Goal: Task Accomplishment & Management: Complete application form

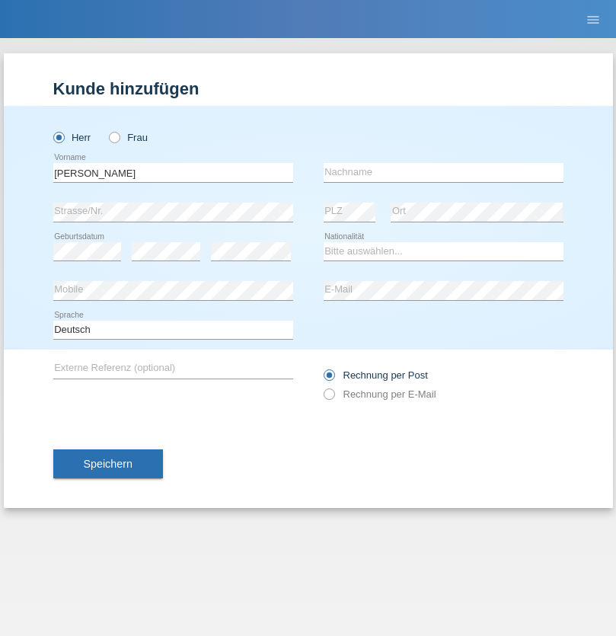
type input "Julian"
click at [443, 172] on input "text" at bounding box center [444, 172] width 240 height 19
type input "Müseler"
select select "DE"
select select "C"
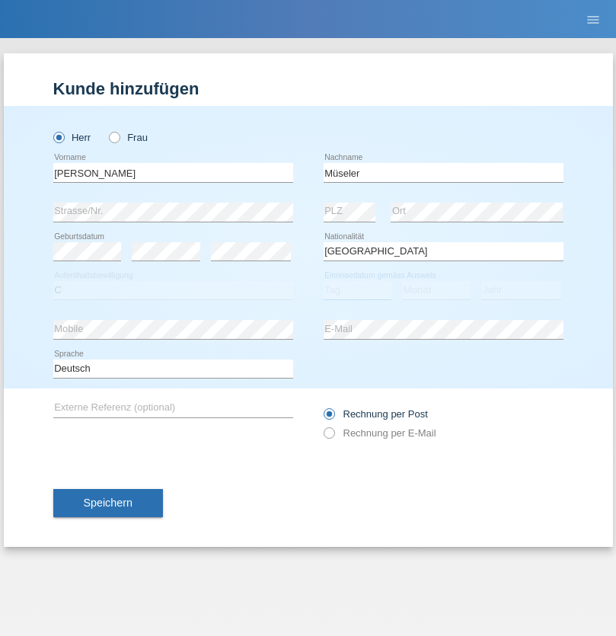
select select "01"
select select "06"
select select "2021"
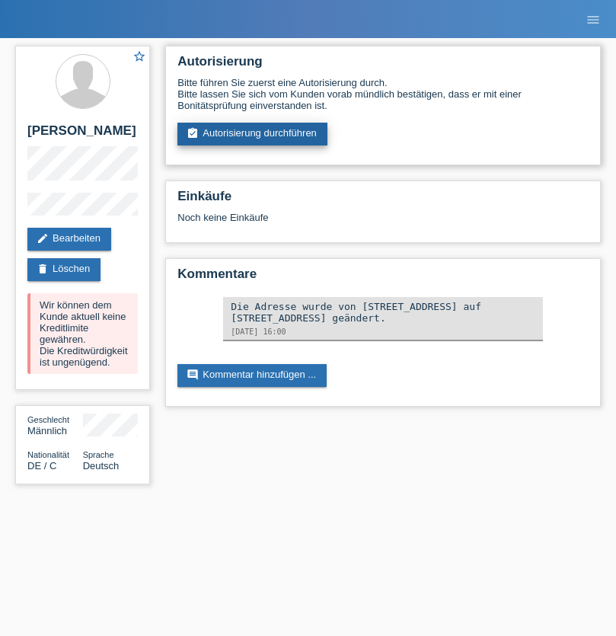
click at [253, 134] on link "assignment_turned_in Autorisierung durchführen" at bounding box center [252, 134] width 150 height 23
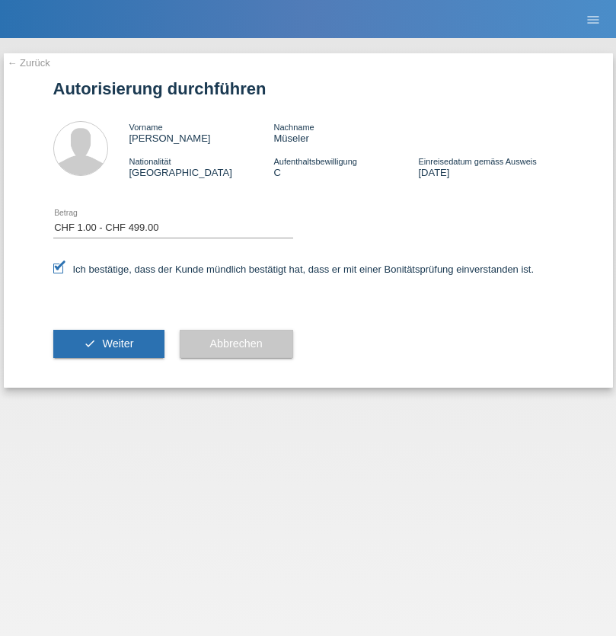
select select "1"
click at [108, 343] on span "Weiter" at bounding box center [117, 343] width 31 height 12
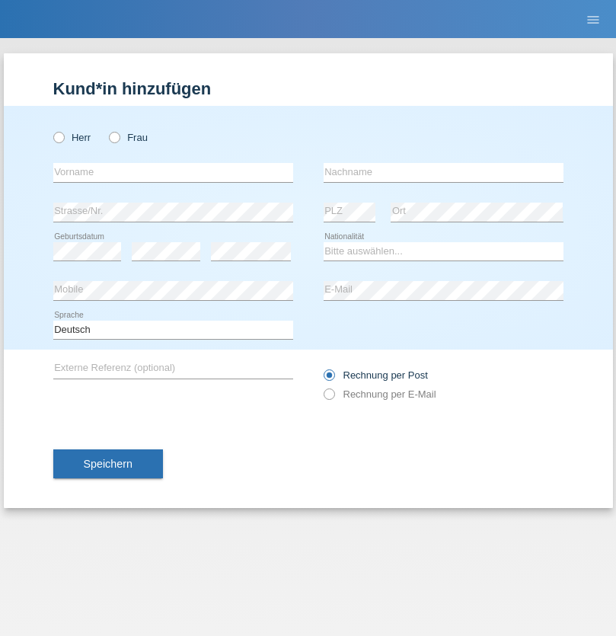
radio input "true"
click at [173, 172] on input "text" at bounding box center [173, 172] width 240 height 19
type input "[PERSON_NAME]"
click at [443, 172] on input "text" at bounding box center [444, 172] width 240 height 19
type input "Zohra"
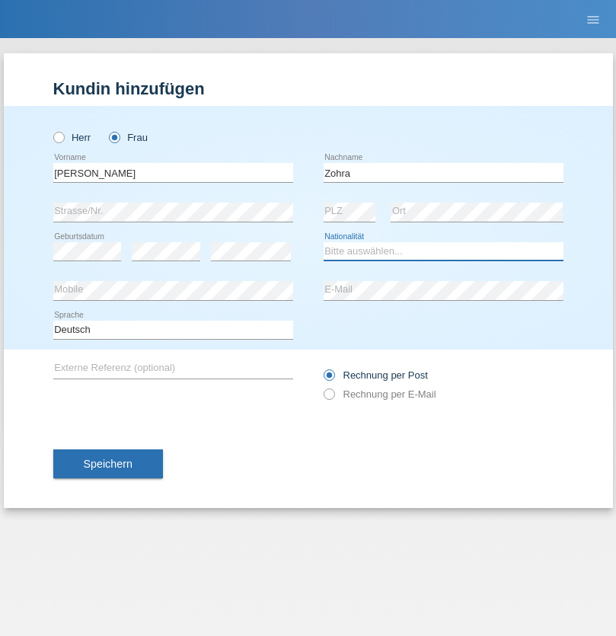
select select "MA"
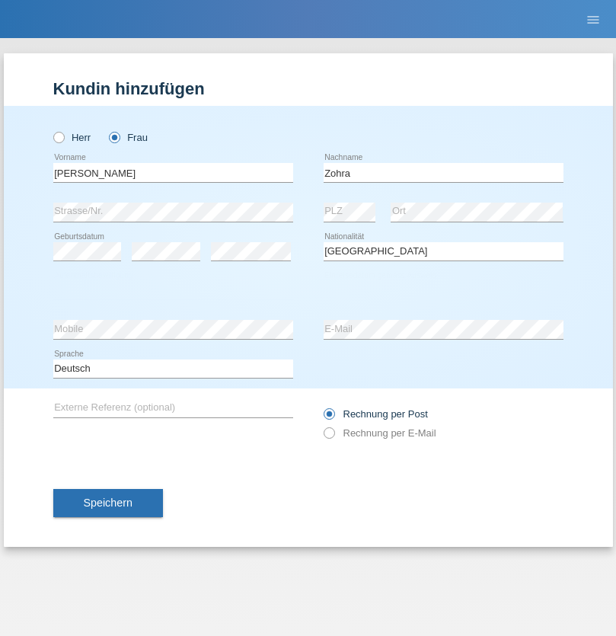
select select "C"
select select "20"
select select "08"
select select "2003"
